Goal: Information Seeking & Learning: Compare options

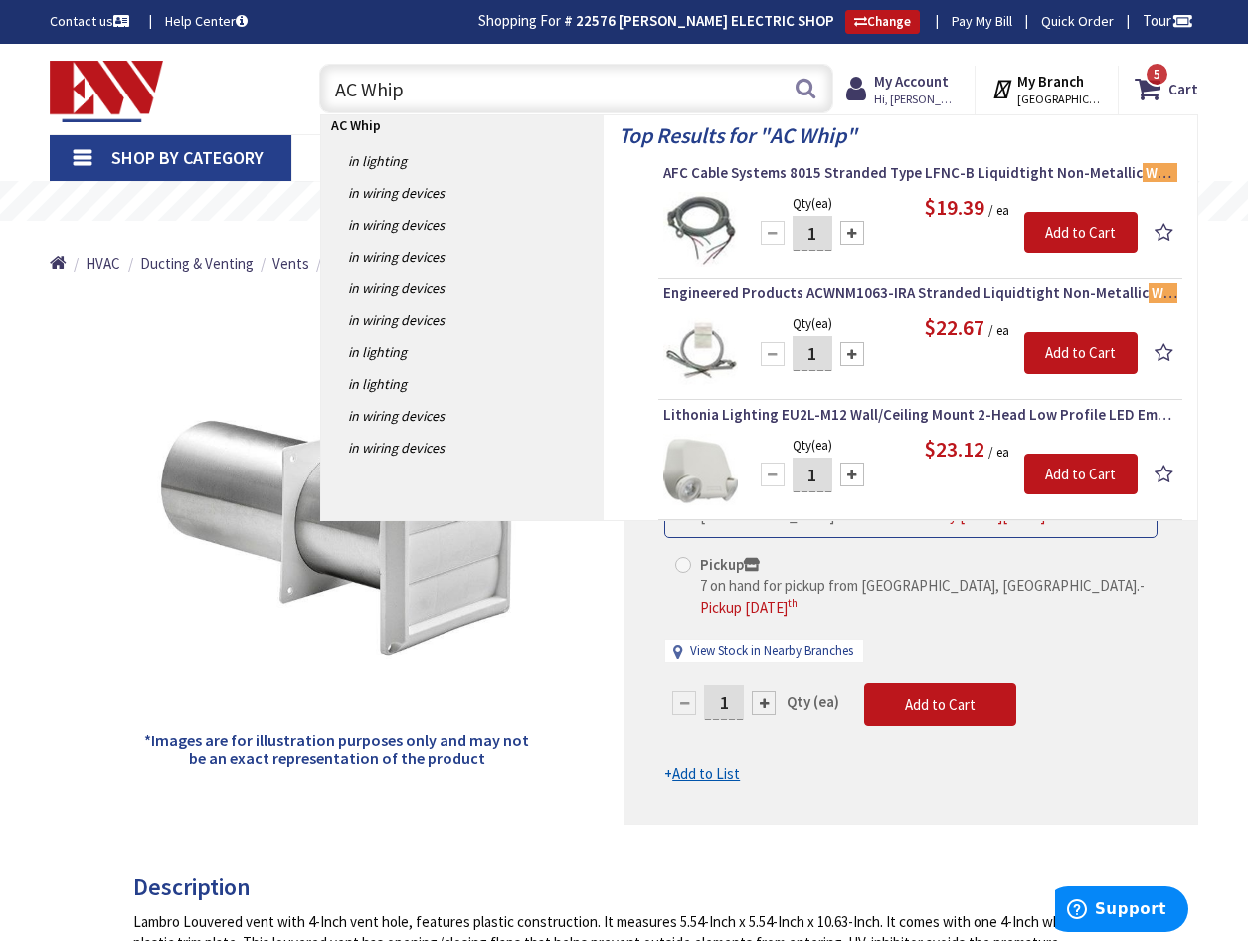
click at [84, 160] on link "Shop By Category" at bounding box center [171, 158] width 242 height 46
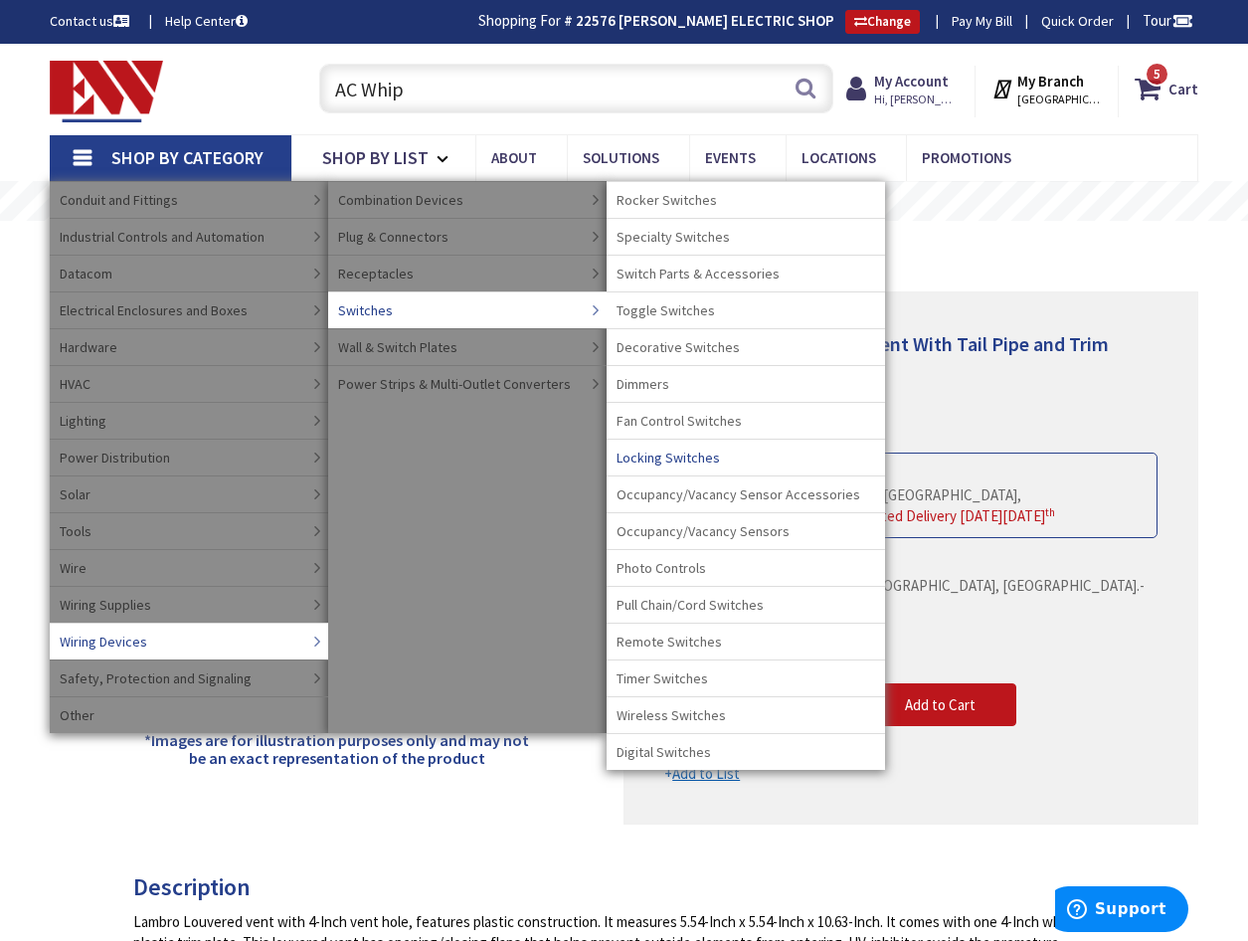
click at [666, 460] on span "Locking Switches" at bounding box center [667, 457] width 103 height 20
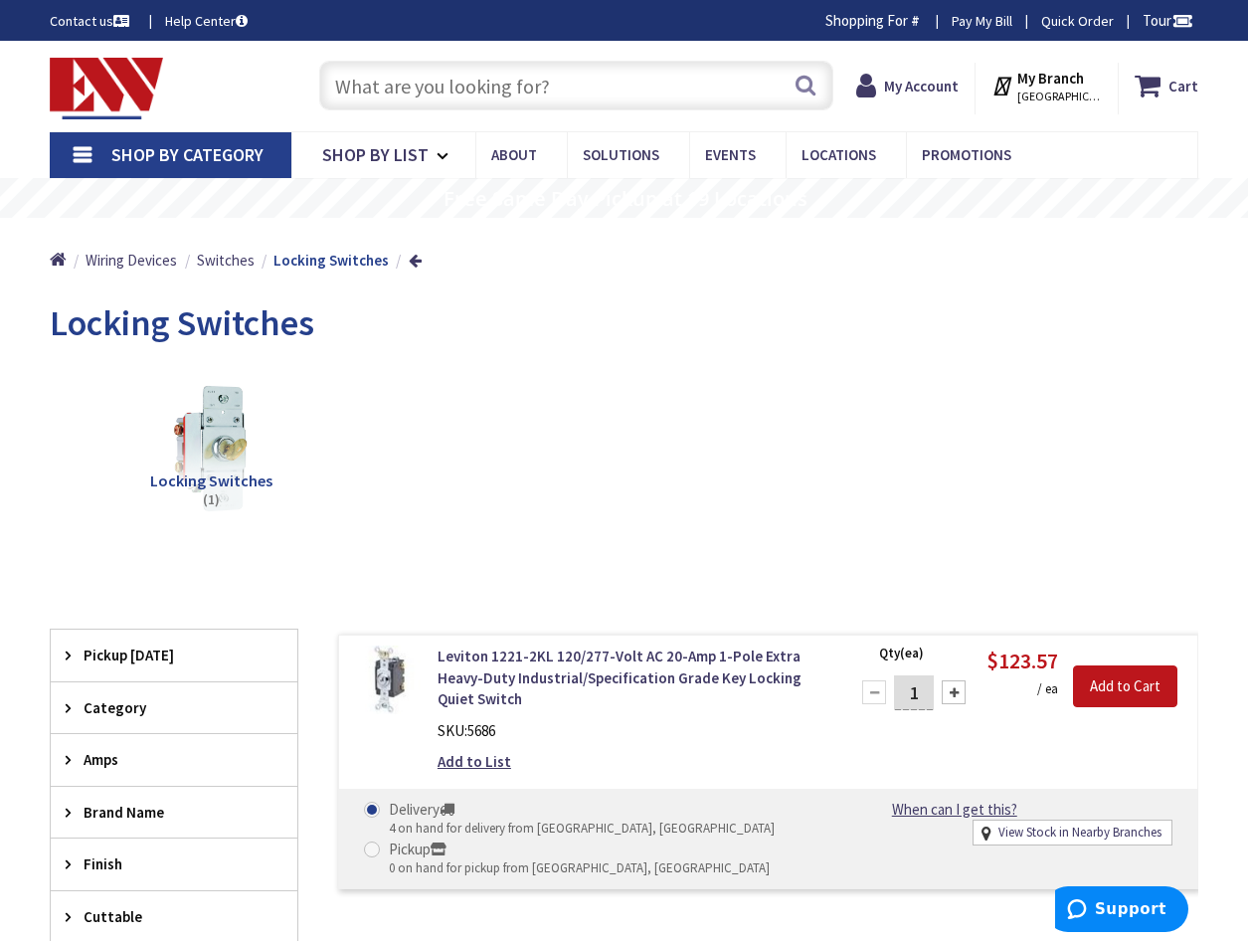
type input "[GEOGRAPHIC_DATA][PERSON_NAME], [GEOGRAPHIC_DATA]"
click at [402, 88] on input "text" at bounding box center [576, 86] width 514 height 50
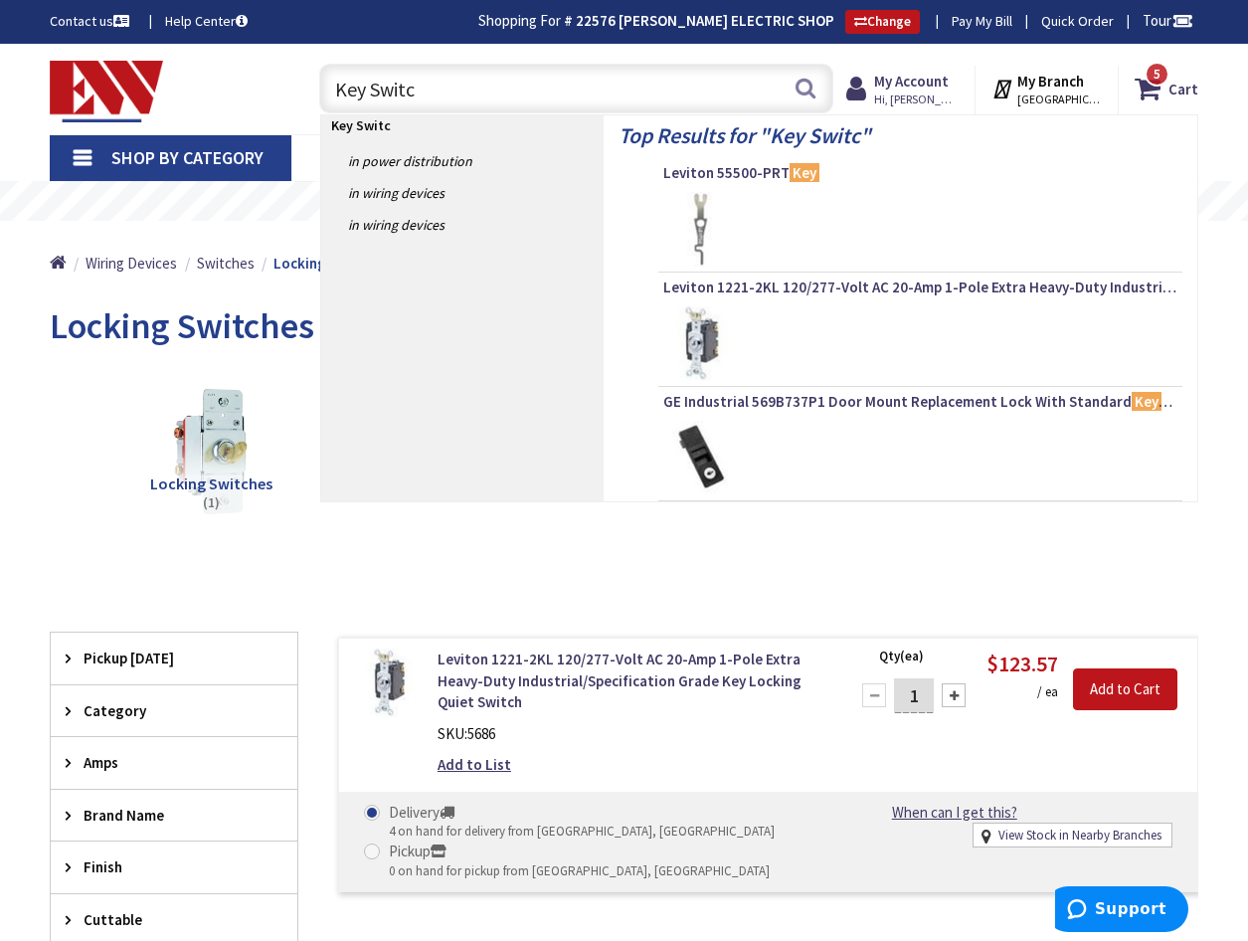
type input "Key Switch"
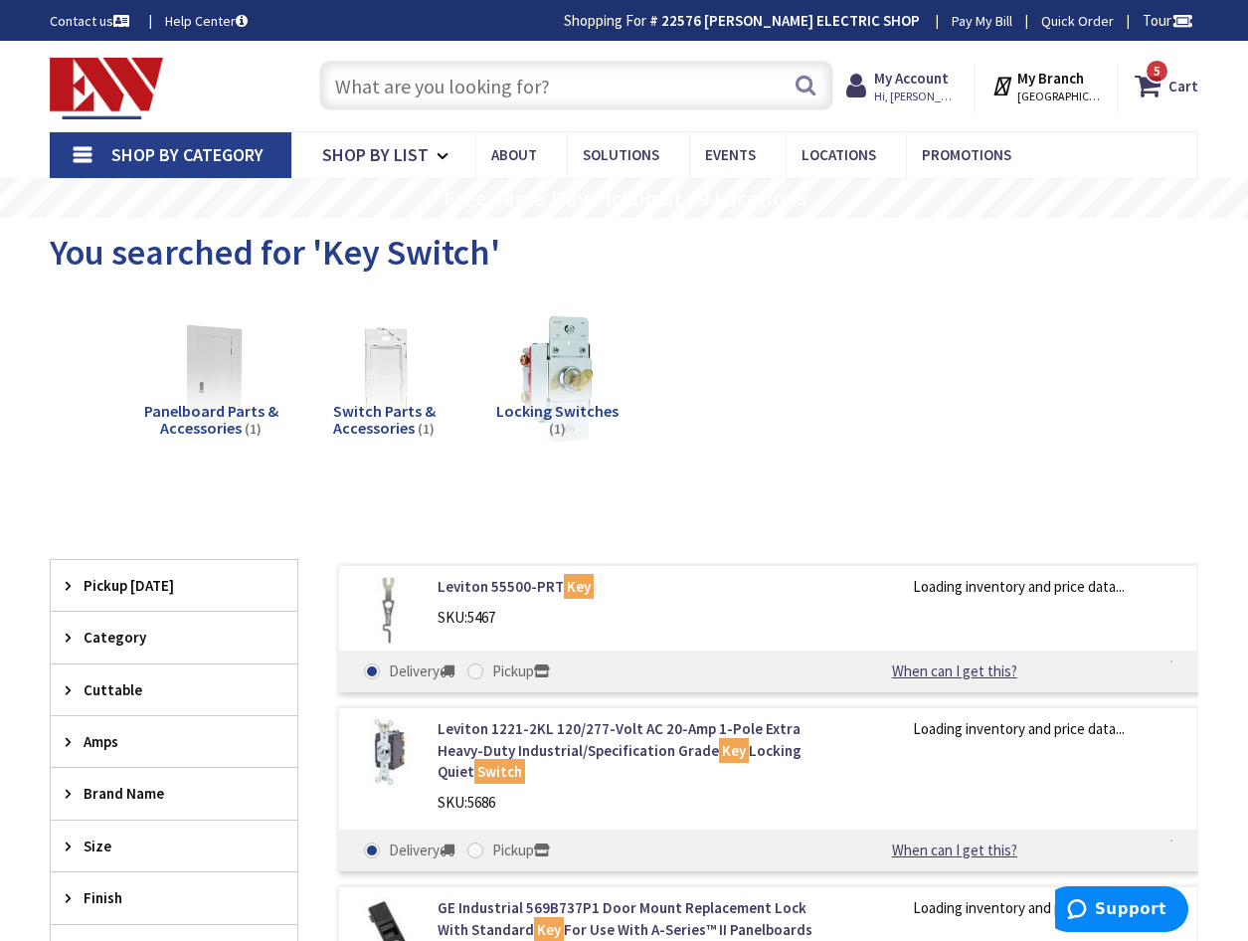
click at [93, 159] on link "Shop By Category" at bounding box center [171, 155] width 242 height 46
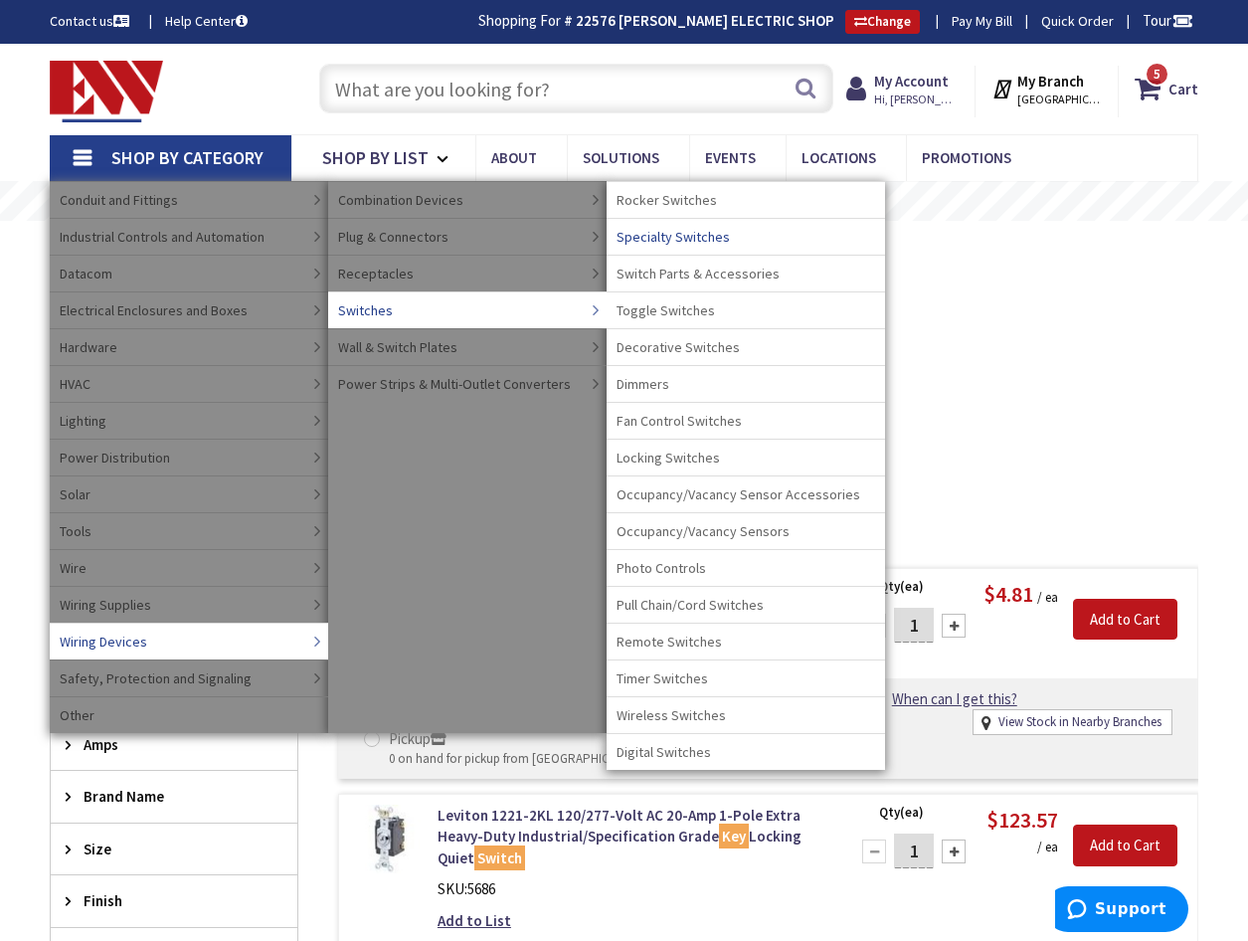
click at [669, 240] on span "Specialty Switches" at bounding box center [672, 237] width 113 height 20
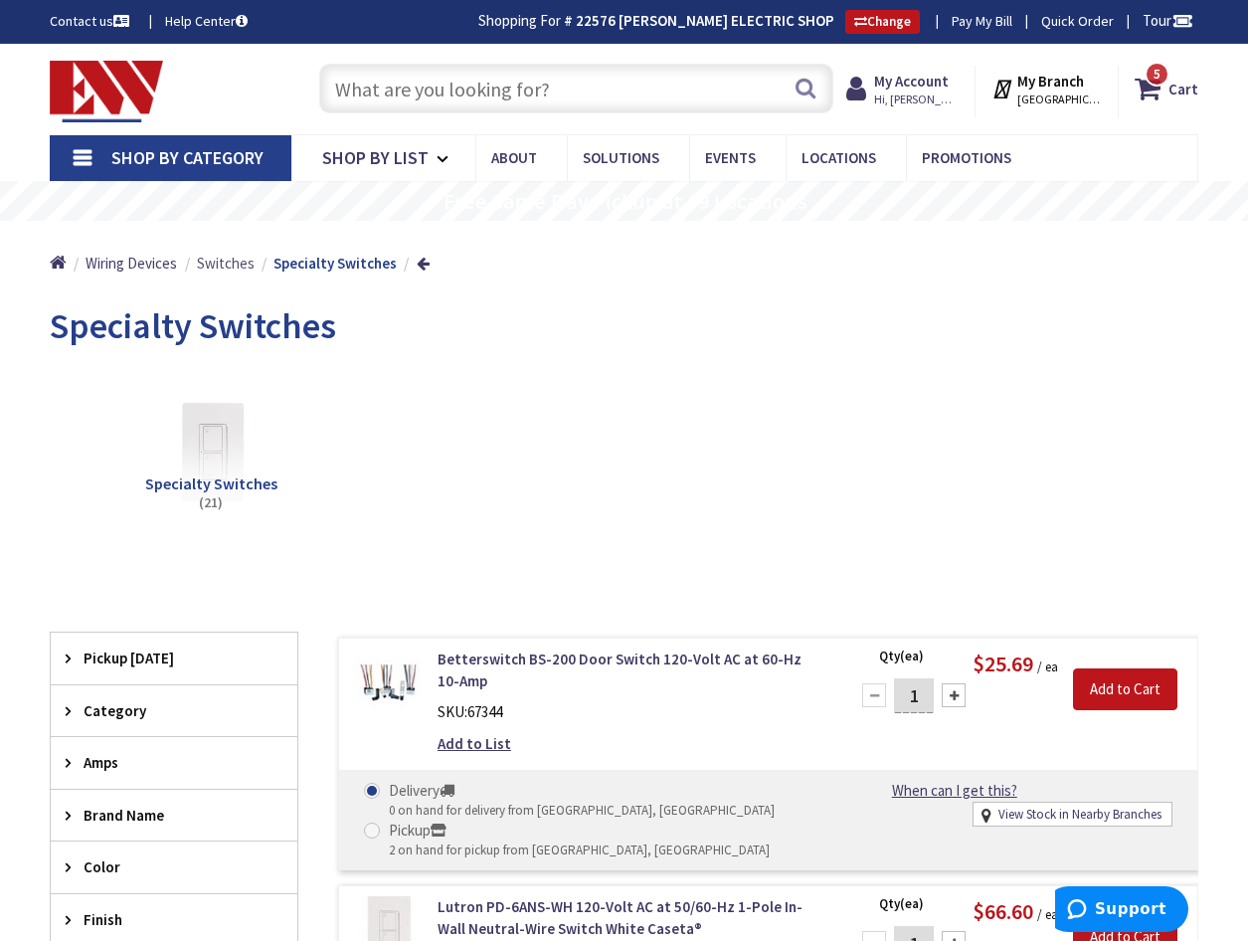
click at [220, 267] on span "Switches" at bounding box center [226, 263] width 58 height 19
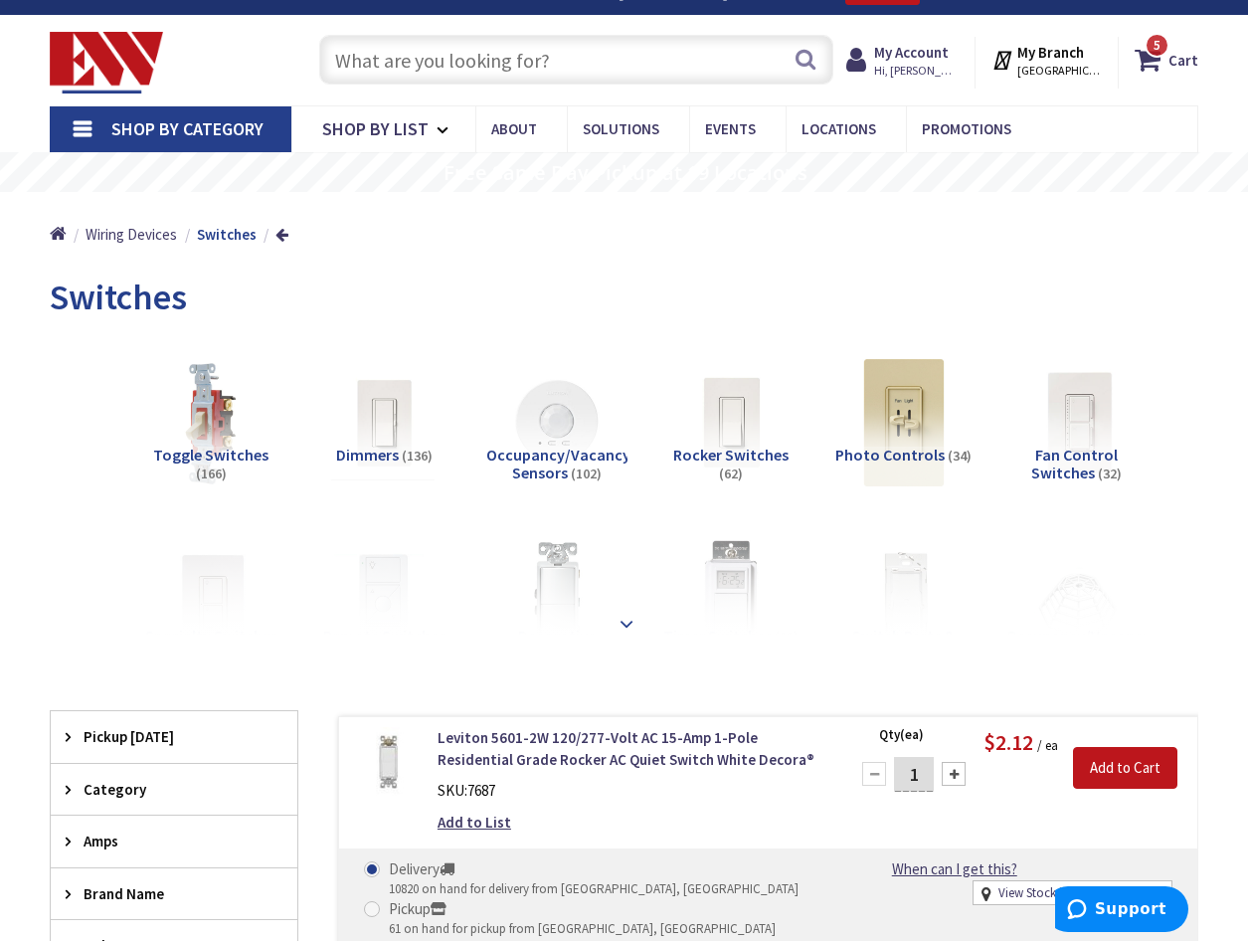
scroll to position [401, 0]
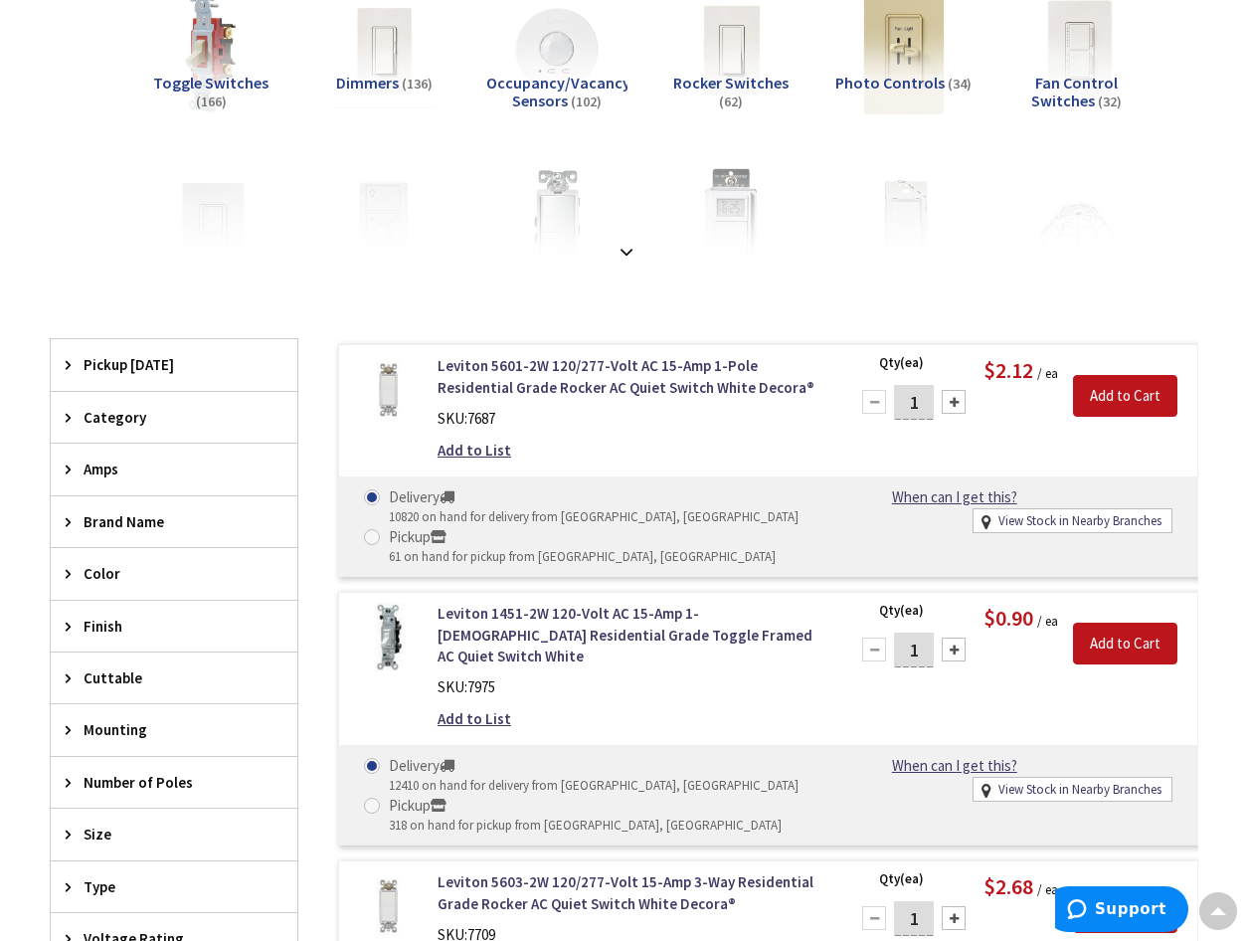
click at [90, 471] on span "Amps" at bounding box center [165, 468] width 162 height 21
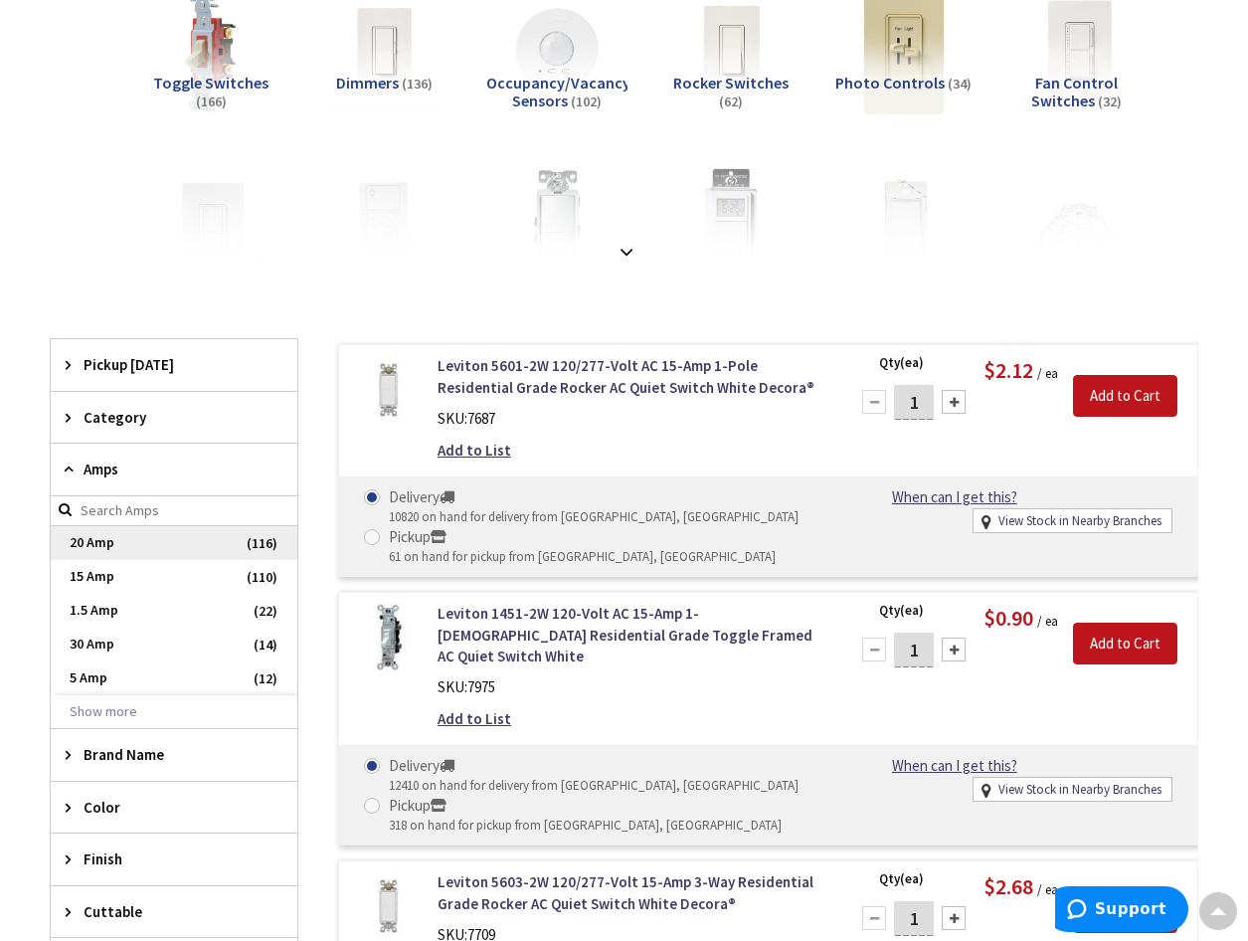
click at [92, 539] on span "20 Amp" at bounding box center [174, 543] width 247 height 34
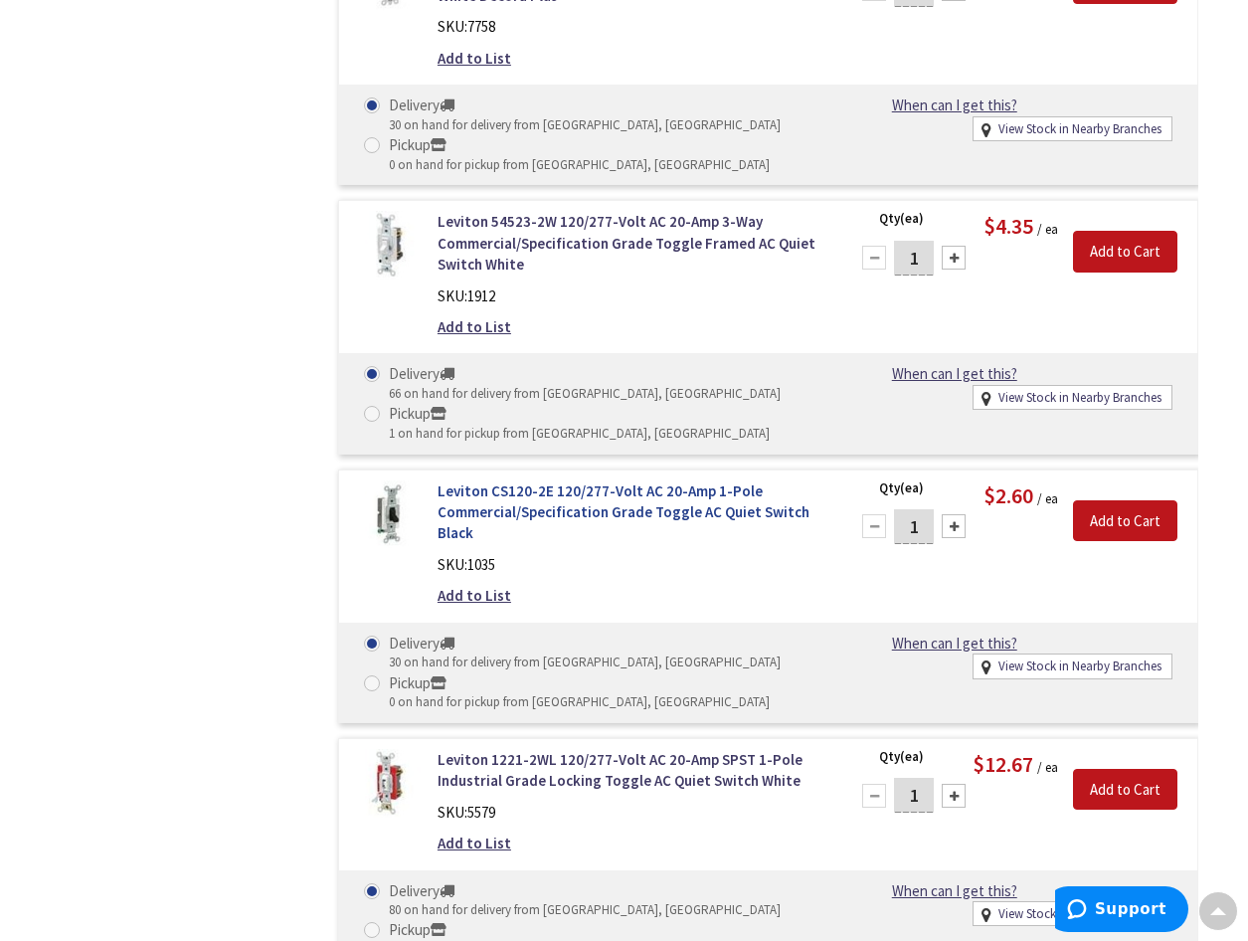
scroll to position [4875, 0]
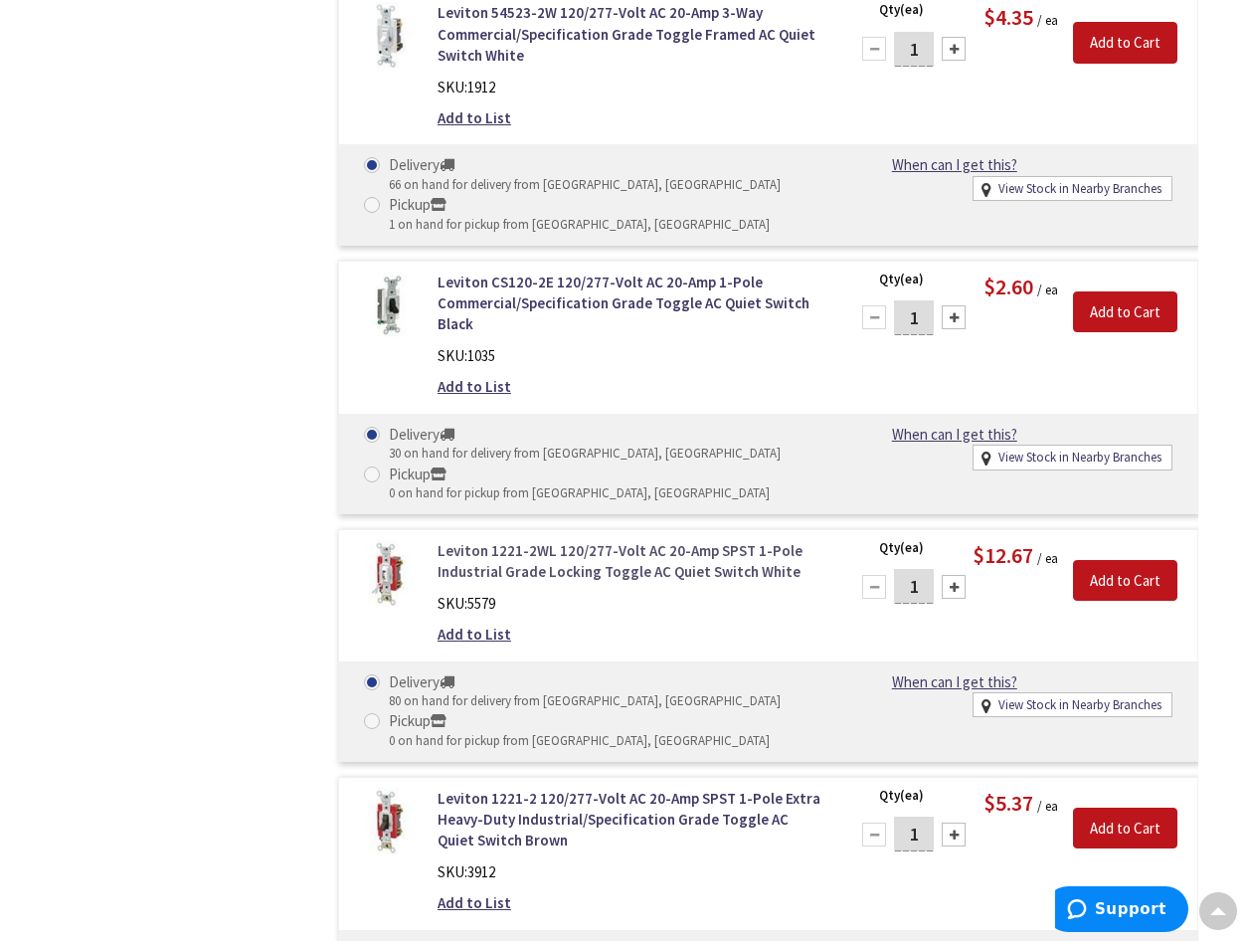
click at [535, 551] on link "Leviton 1221-2WL 120/277-Volt AC 20-Amp SPST 1-Pole Industrial Grade Locking To…" at bounding box center [631, 561] width 388 height 43
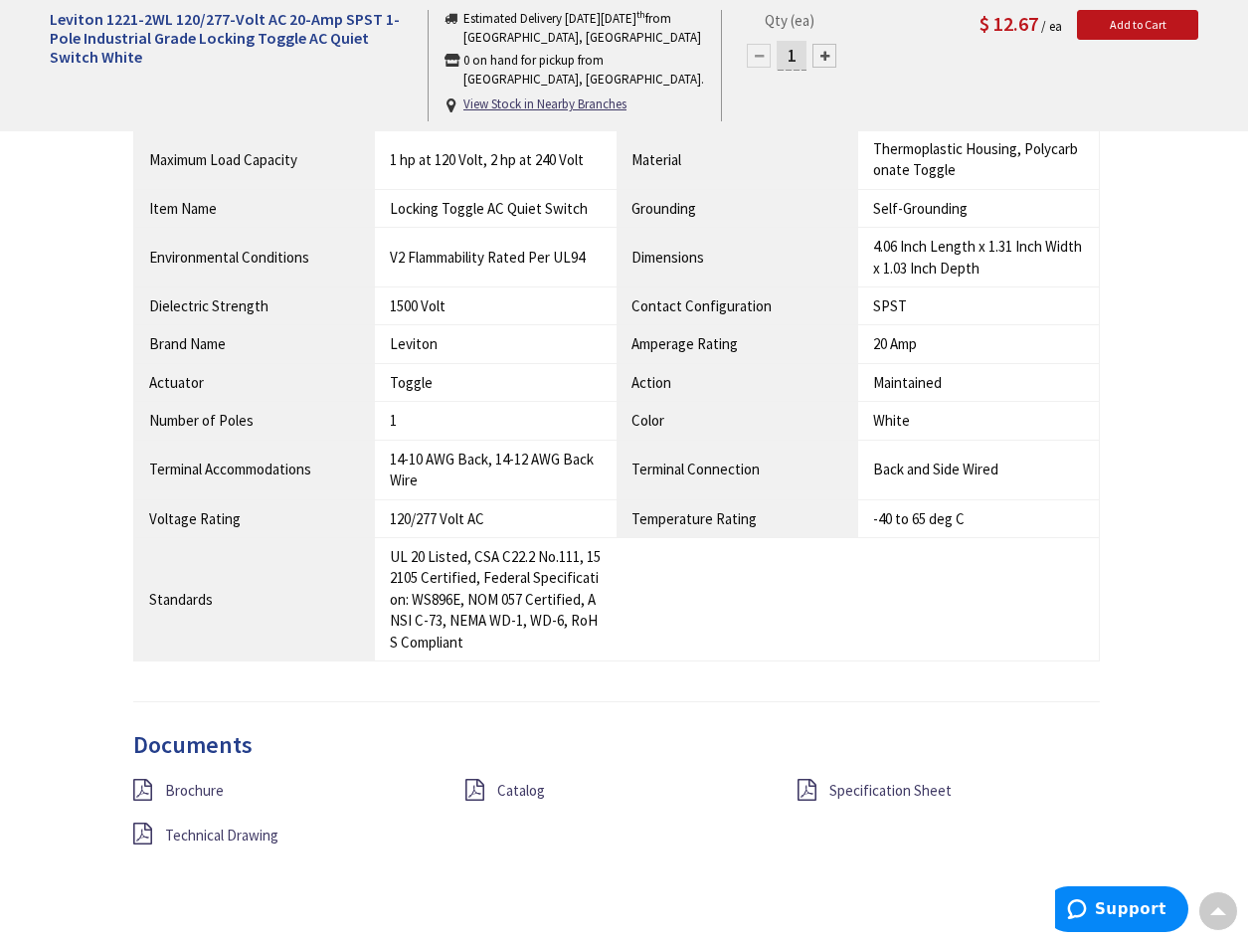
scroll to position [1790, 0]
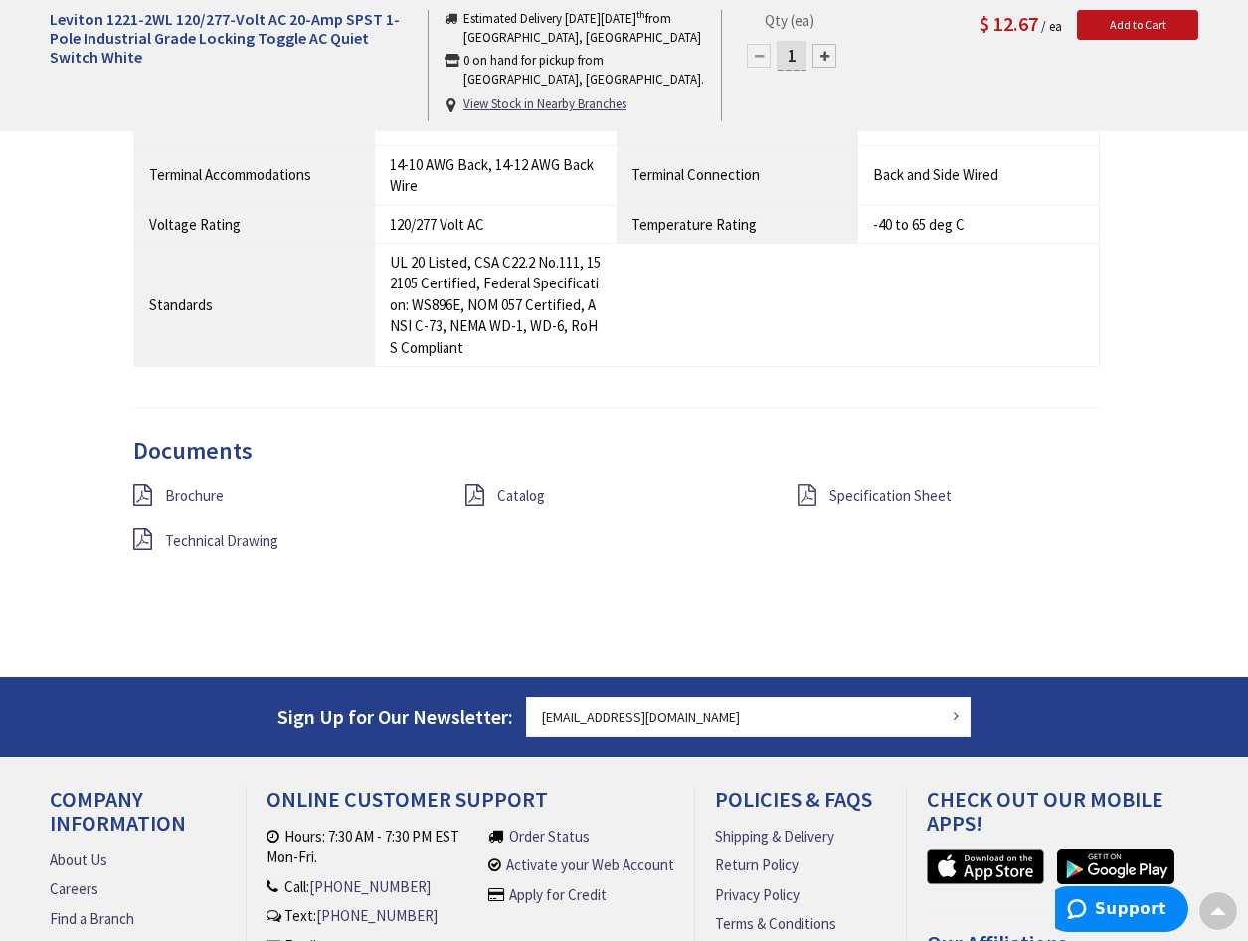
click at [806, 496] on icon at bounding box center [806, 495] width 19 height 22
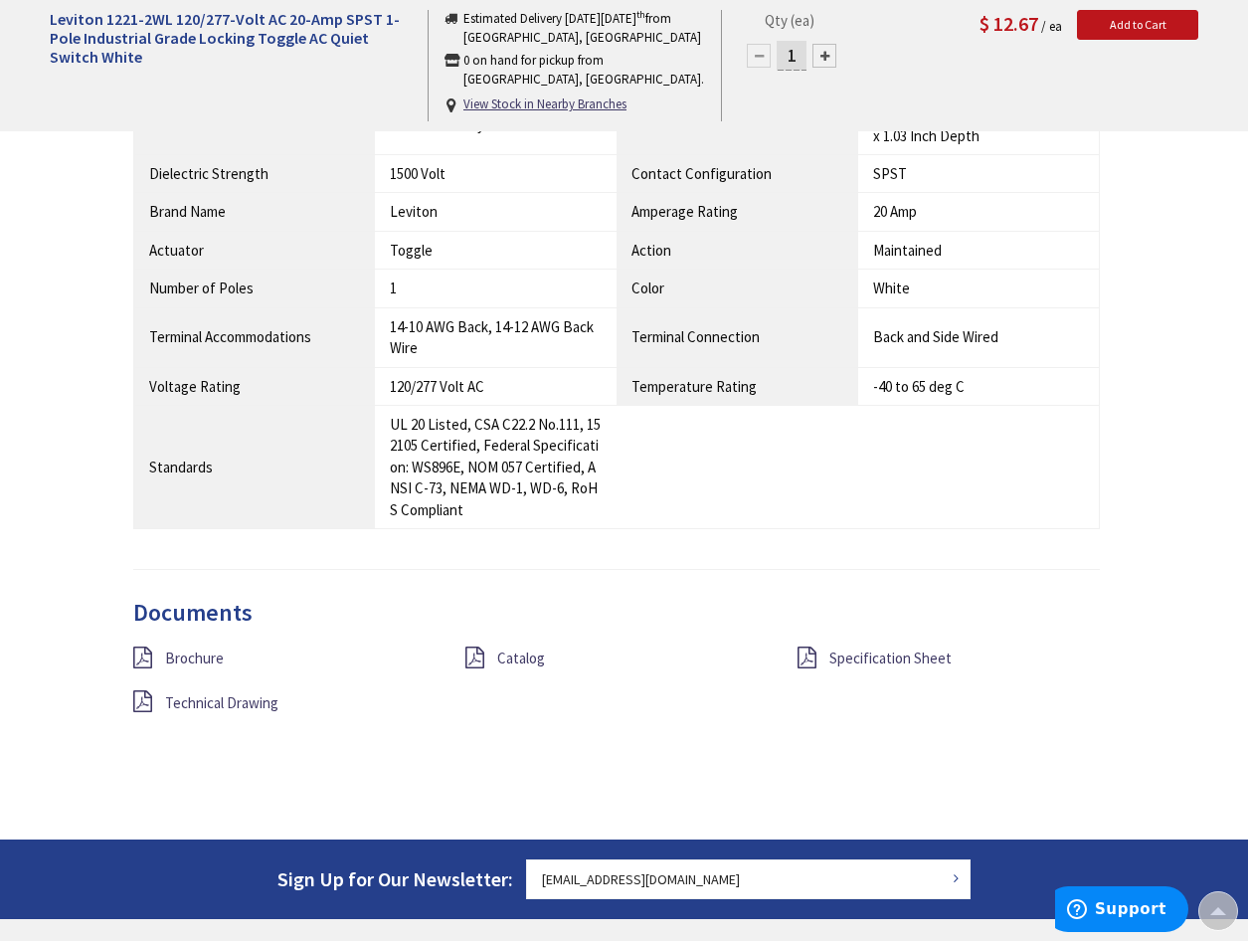
scroll to position [1889, 0]
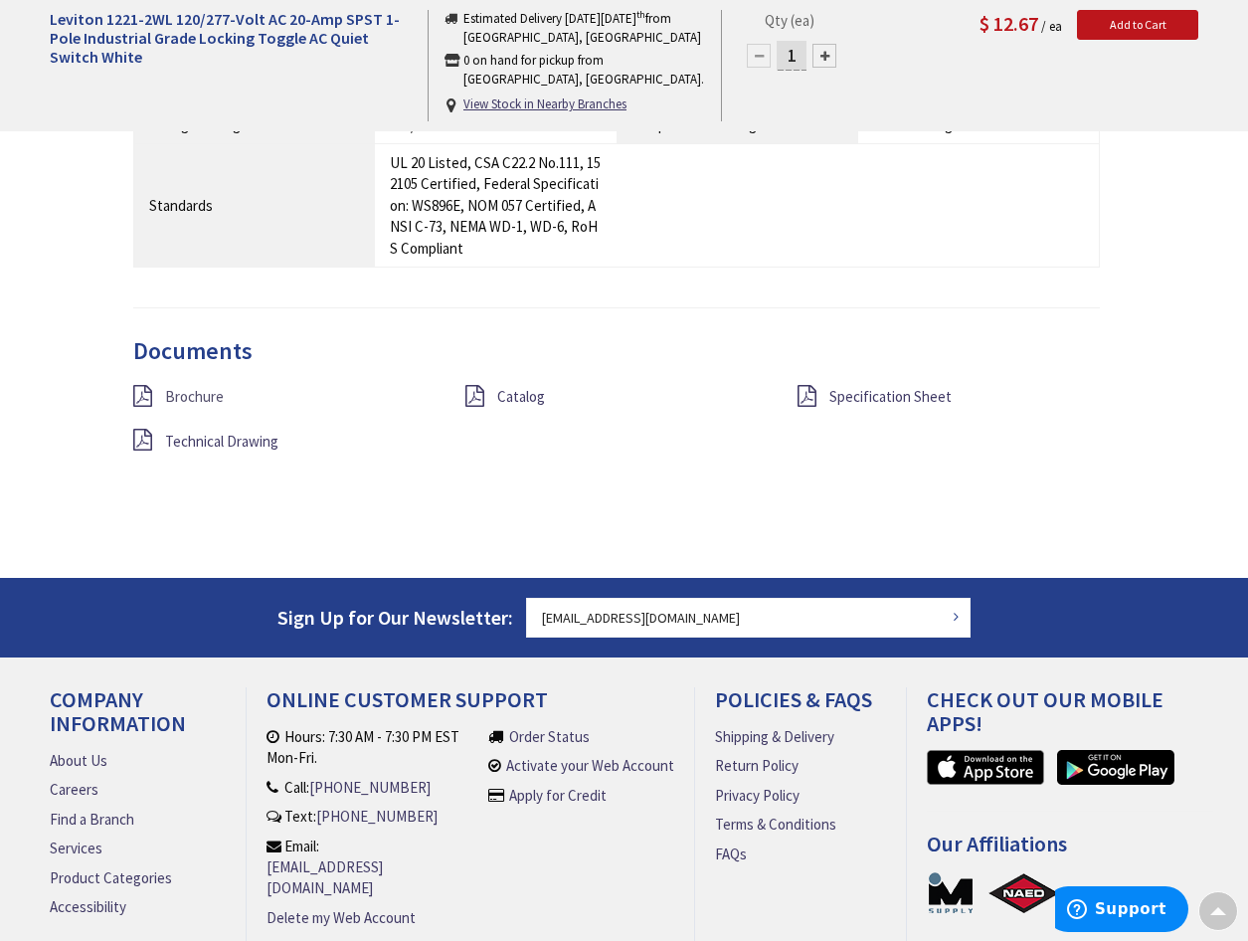
click at [187, 399] on span "Brochure" at bounding box center [194, 396] width 59 height 19
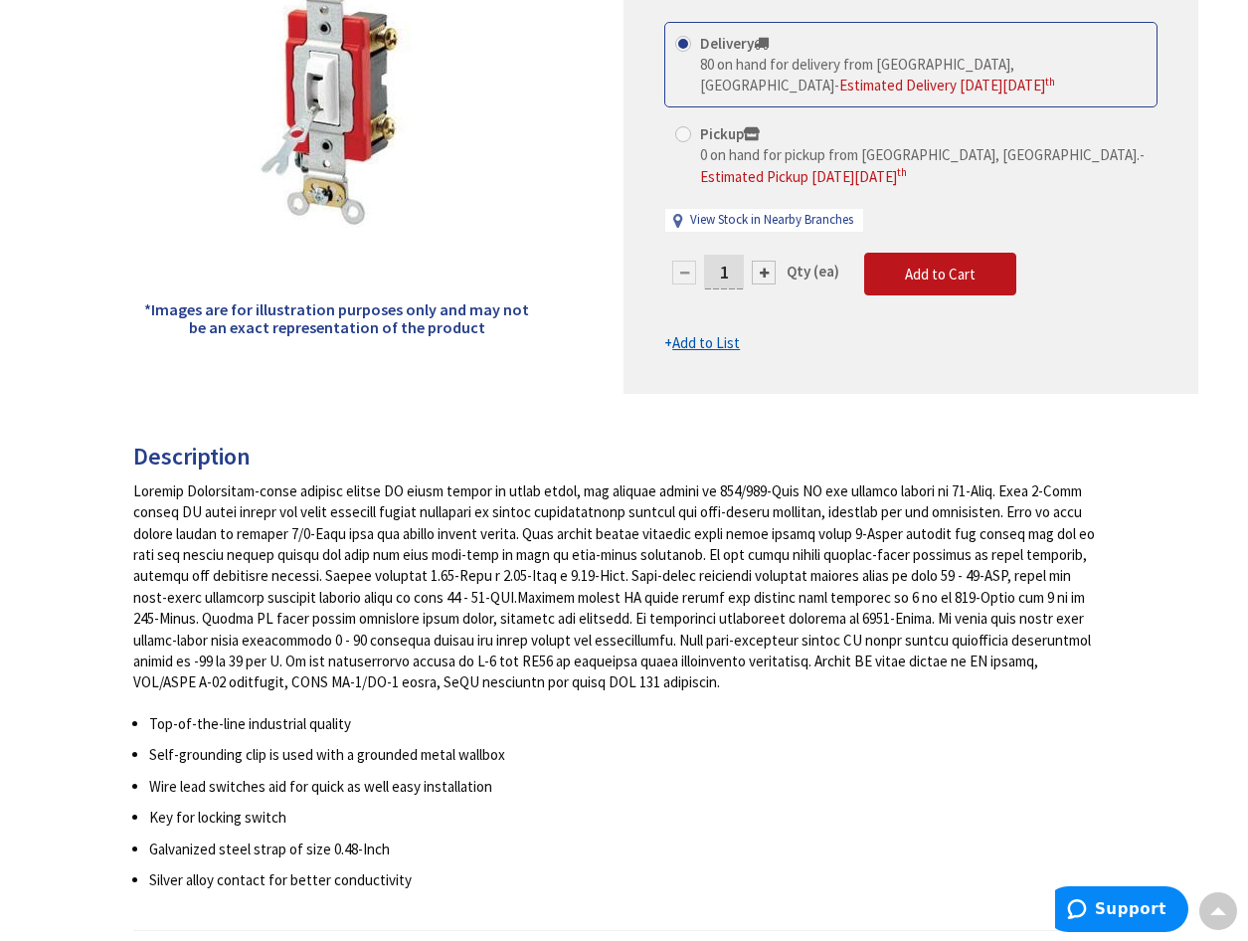
scroll to position [0, 0]
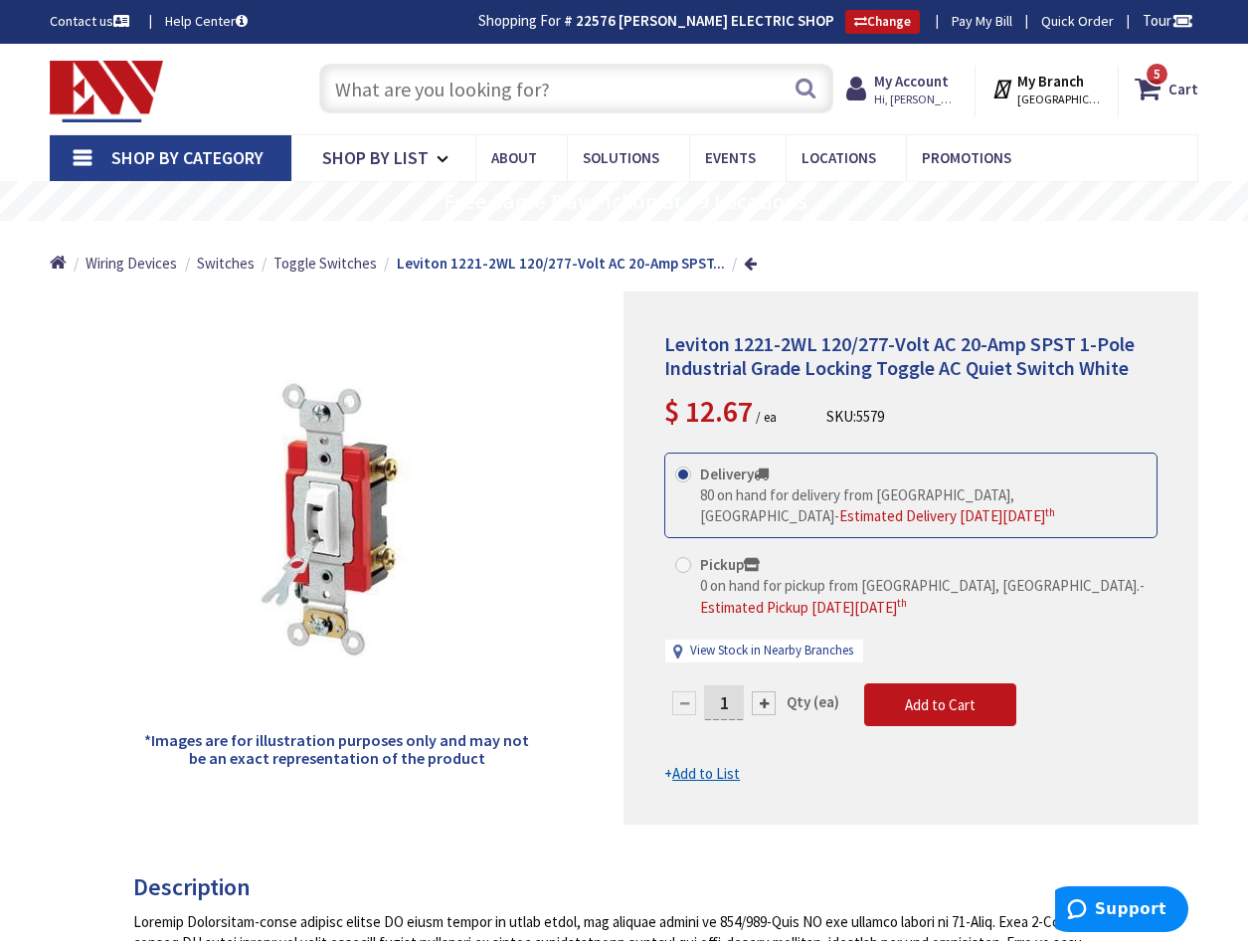
click at [361, 86] on input "text" at bounding box center [576, 89] width 514 height 50
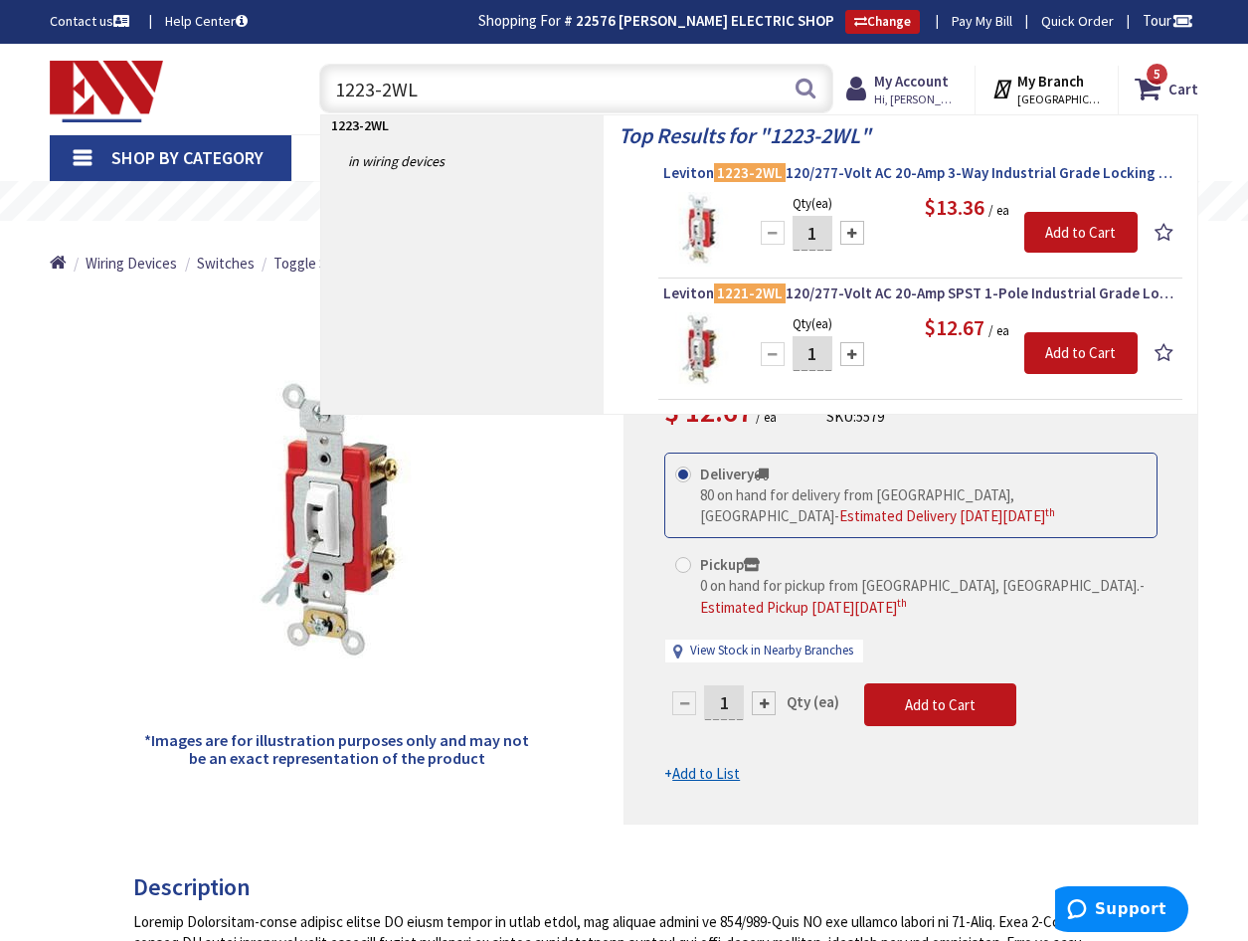
type input "1223-2WL"
click at [850, 171] on span "Leviton 1223-2WL 120/277-Volt AC 20-Amp 3-Way Industrial Grade Locking Toggle A…" at bounding box center [920, 173] width 514 height 20
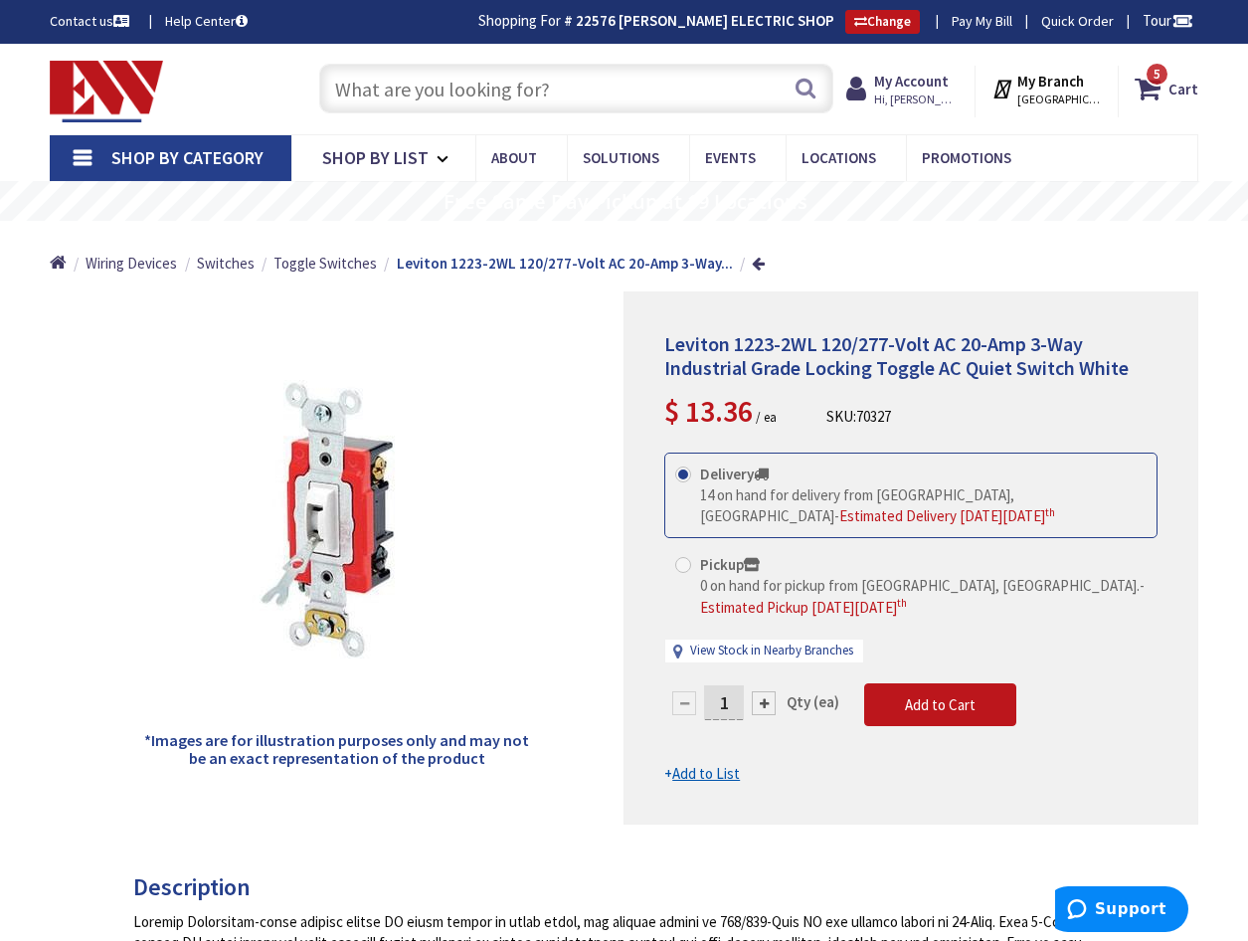
click at [371, 97] on input "text" at bounding box center [576, 89] width 514 height 50
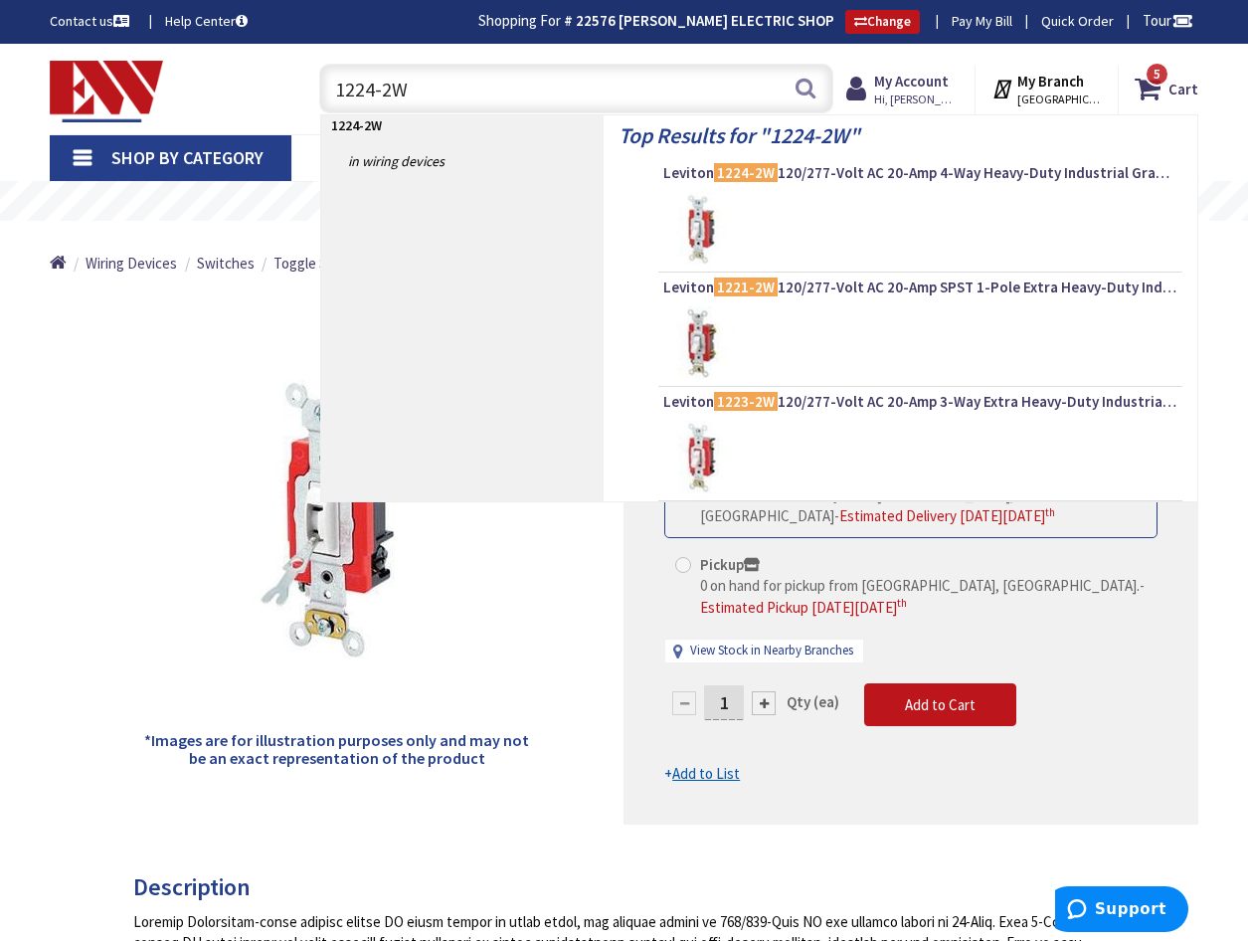
type input "1224-2WL"
